Goal: Communication & Community: Answer question/provide support

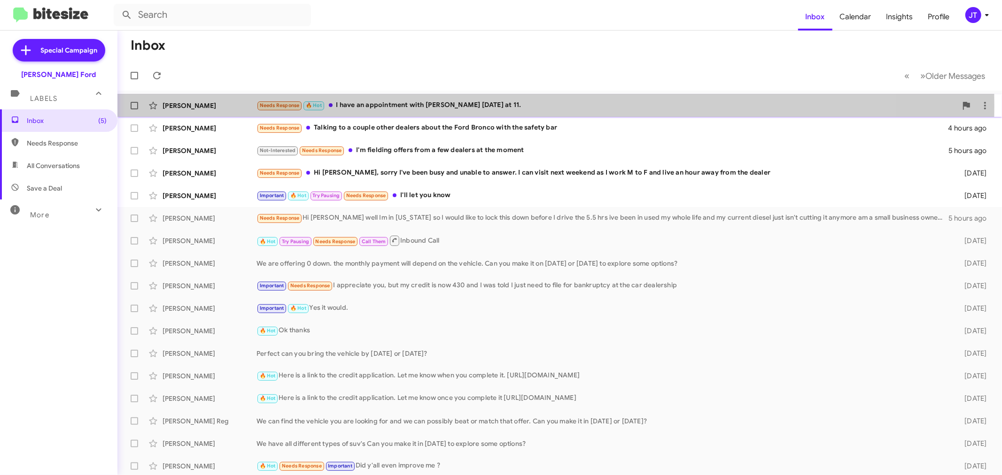
click at [527, 106] on div "Needs Response 🔥 Hot I have an appointment with [PERSON_NAME] [DATE] at 11." at bounding box center [606, 105] width 700 height 11
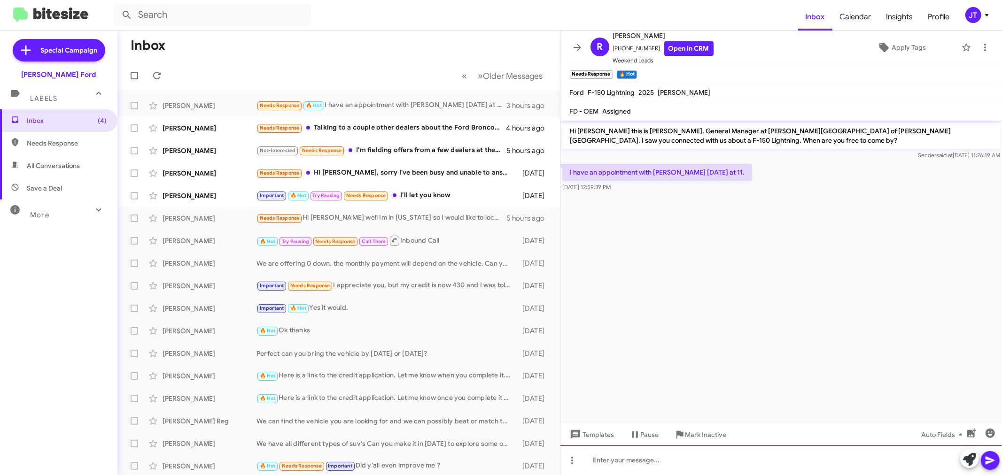
drag, startPoint x: 711, startPoint y: 456, endPoint x: 717, endPoint y: 456, distance: 5.7
click at [716, 456] on div at bounding box center [781, 460] width 442 height 30
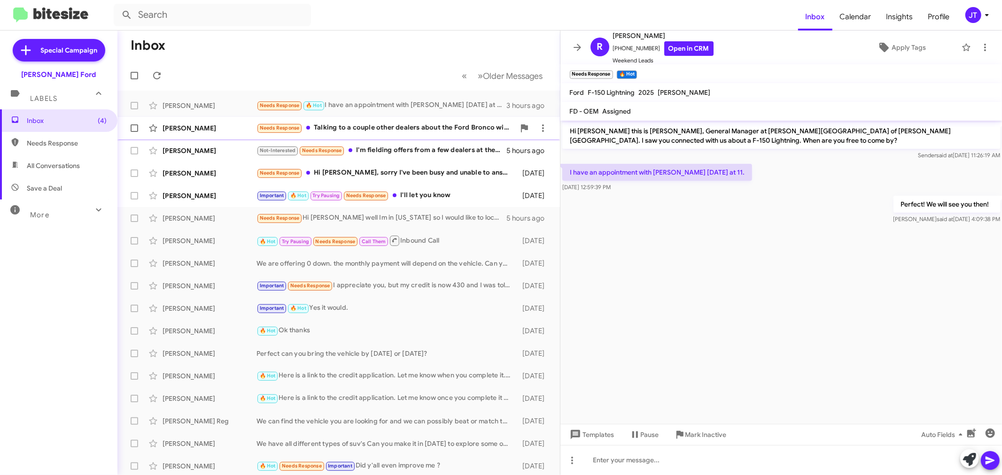
click at [376, 119] on div "[PERSON_NAME] Needs Response Talking to a couple other dealers about the Ford B…" at bounding box center [338, 128] width 427 height 19
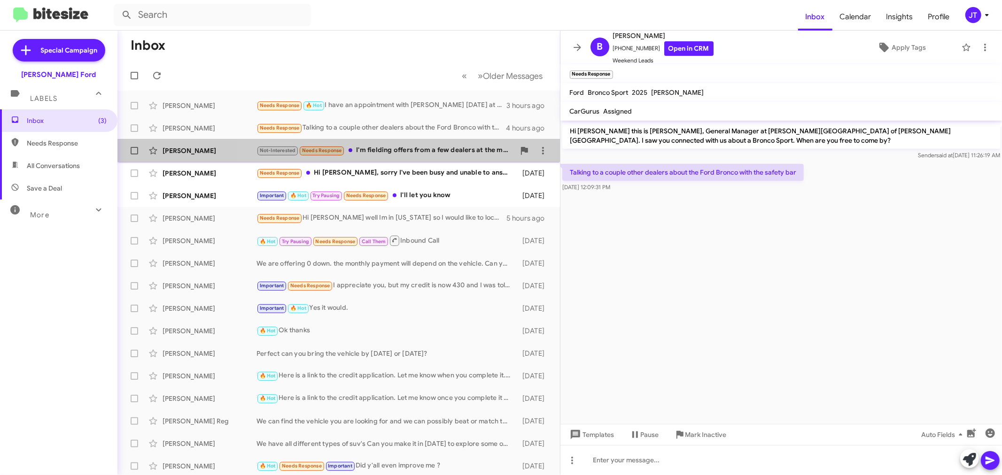
click at [444, 152] on div "Not-Interested Needs Response I'm fielding offers from a few dealers at the mom…" at bounding box center [385, 150] width 258 height 11
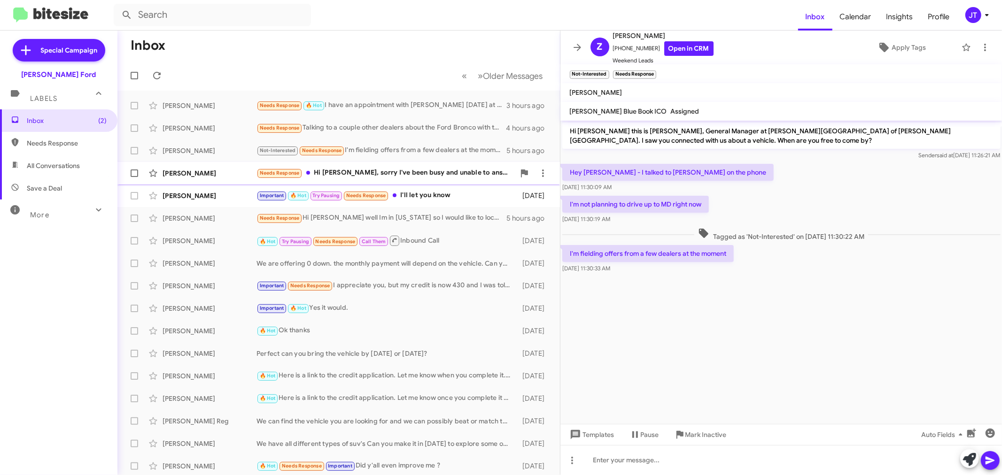
click at [352, 177] on div "Needs Response Hi [PERSON_NAME], sorry I've been busy and unable to answer. I c…" at bounding box center [385, 173] width 258 height 11
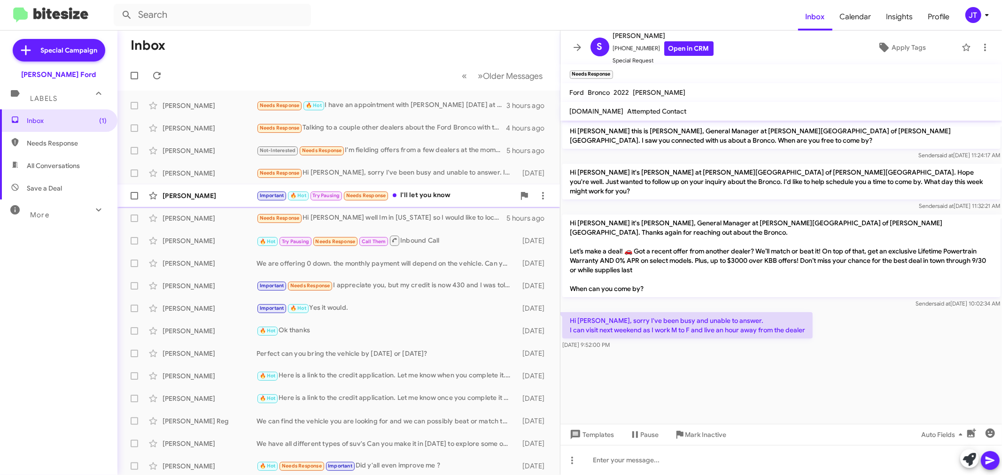
click at [446, 199] on div "Important 🔥 Hot Try Pausing Needs Response I'll let you know" at bounding box center [385, 195] width 258 height 11
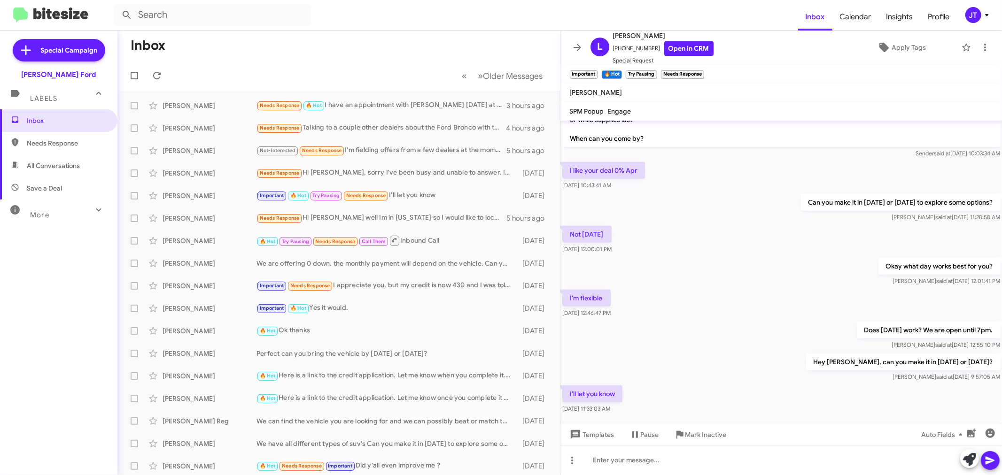
scroll to position [560, 0]
